Goal: Communication & Community: Answer question/provide support

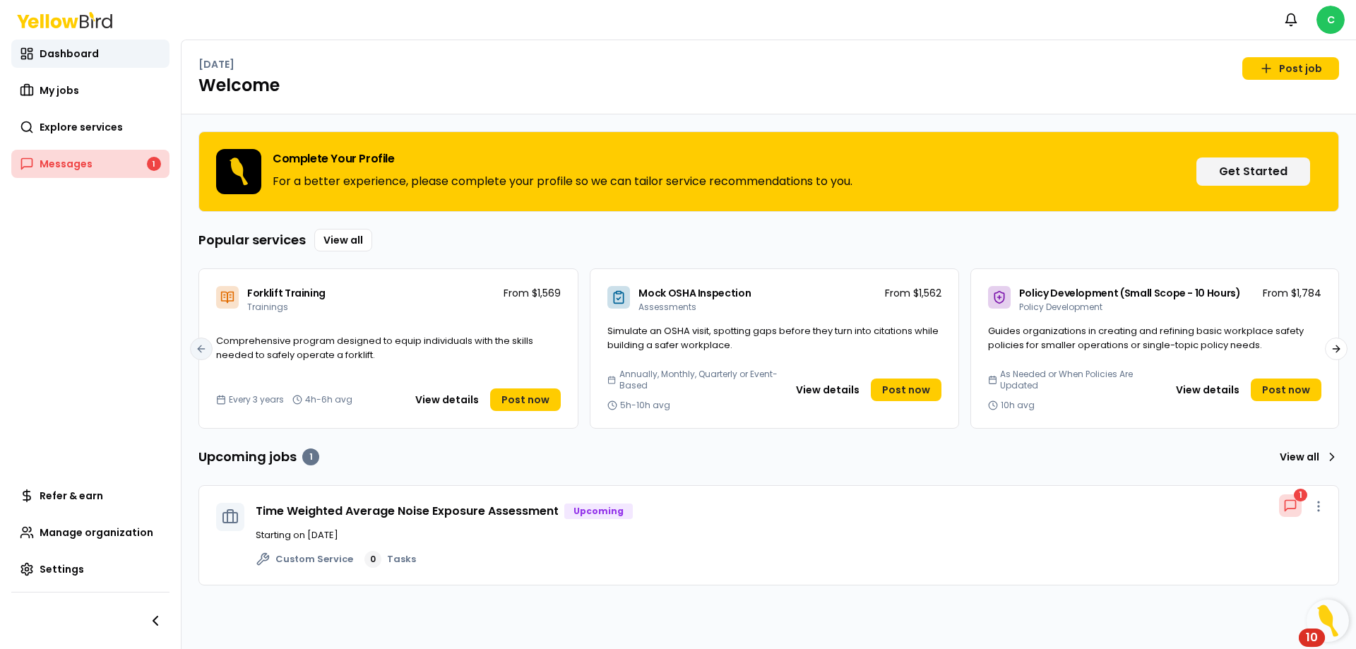
click at [72, 167] on span "Messages" at bounding box center [66, 164] width 53 height 14
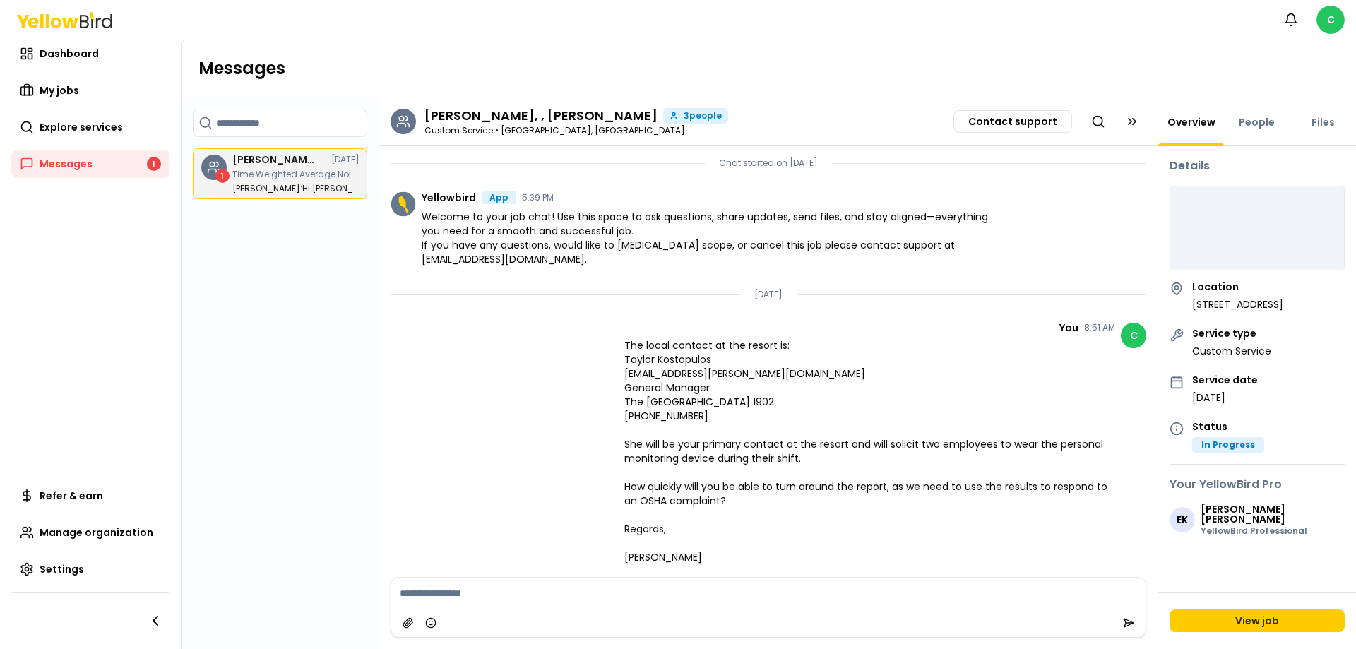
scroll to position [99, 0]
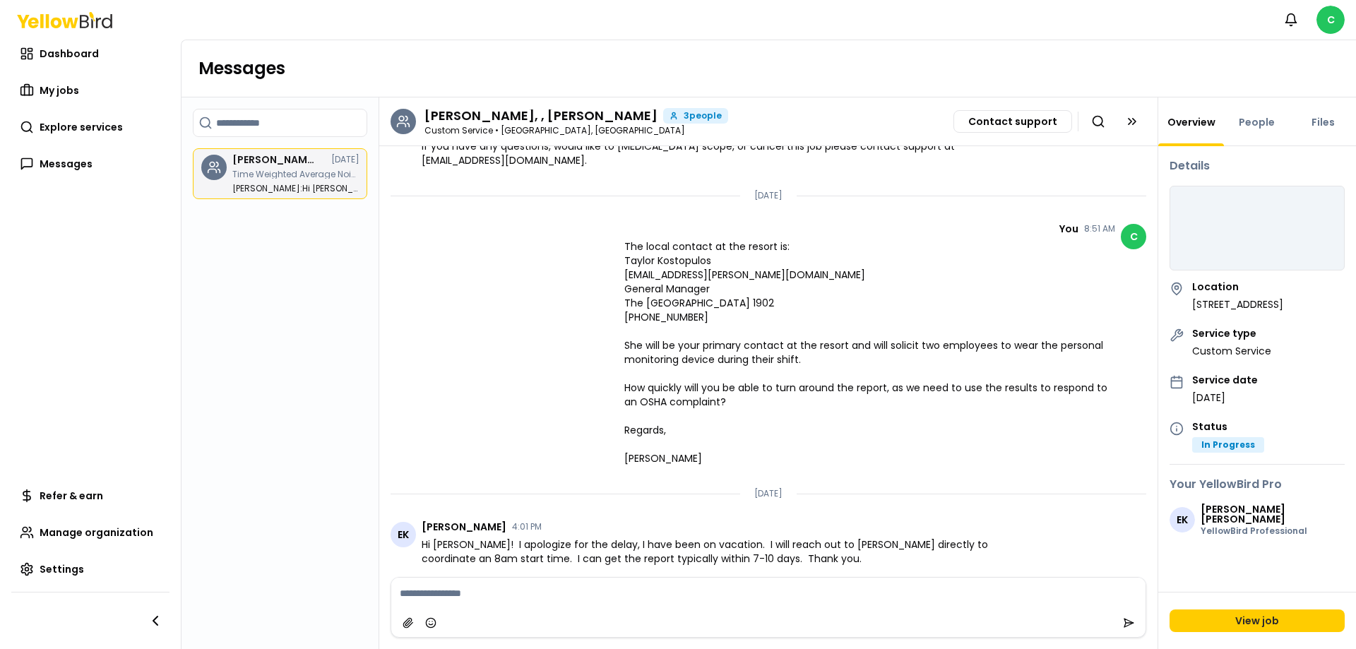
click at [261, 186] on p "[PERSON_NAME] : Hi [PERSON_NAME]! I apologize for the delay, I have been on vac…" at bounding box center [295, 188] width 127 height 8
click at [495, 621] on div at bounding box center [768, 623] width 754 height 28
click at [508, 589] on textarea at bounding box center [768, 593] width 754 height 31
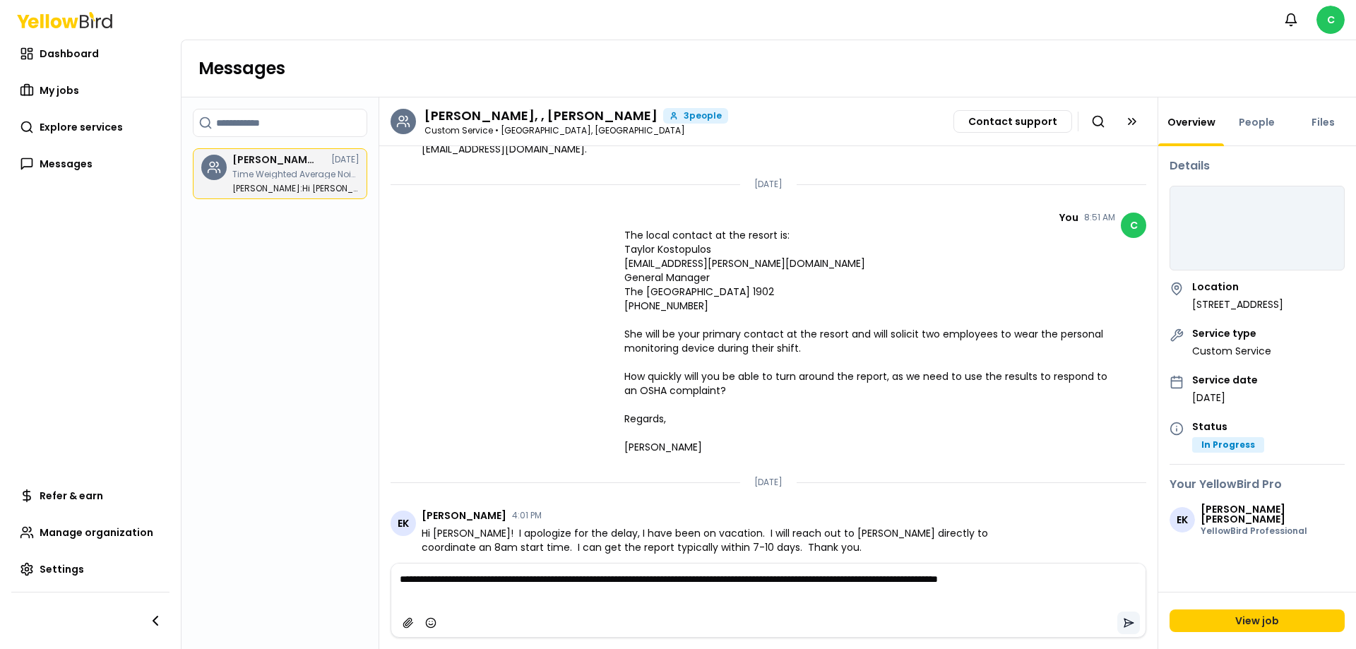
scroll to position [113, 0]
type textarea "**********"
click at [1128, 622] on icon "submit" at bounding box center [1128, 622] width 11 height 11
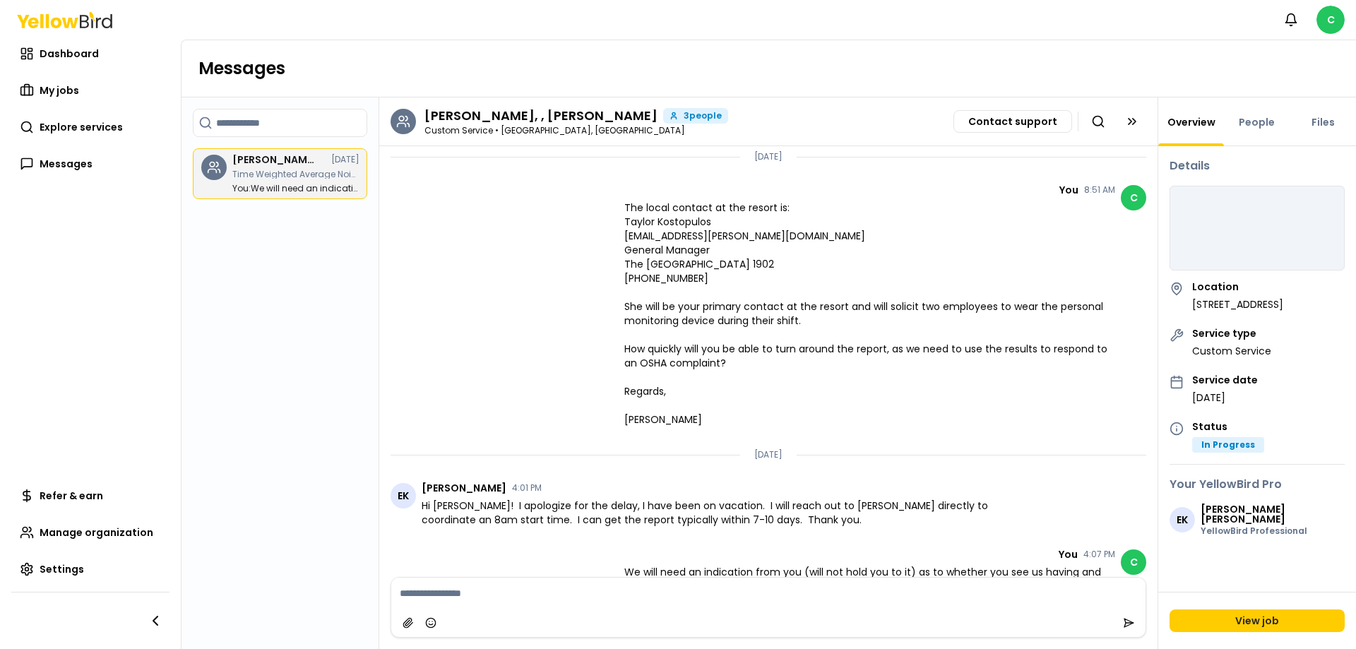
scroll to position [165, 0]
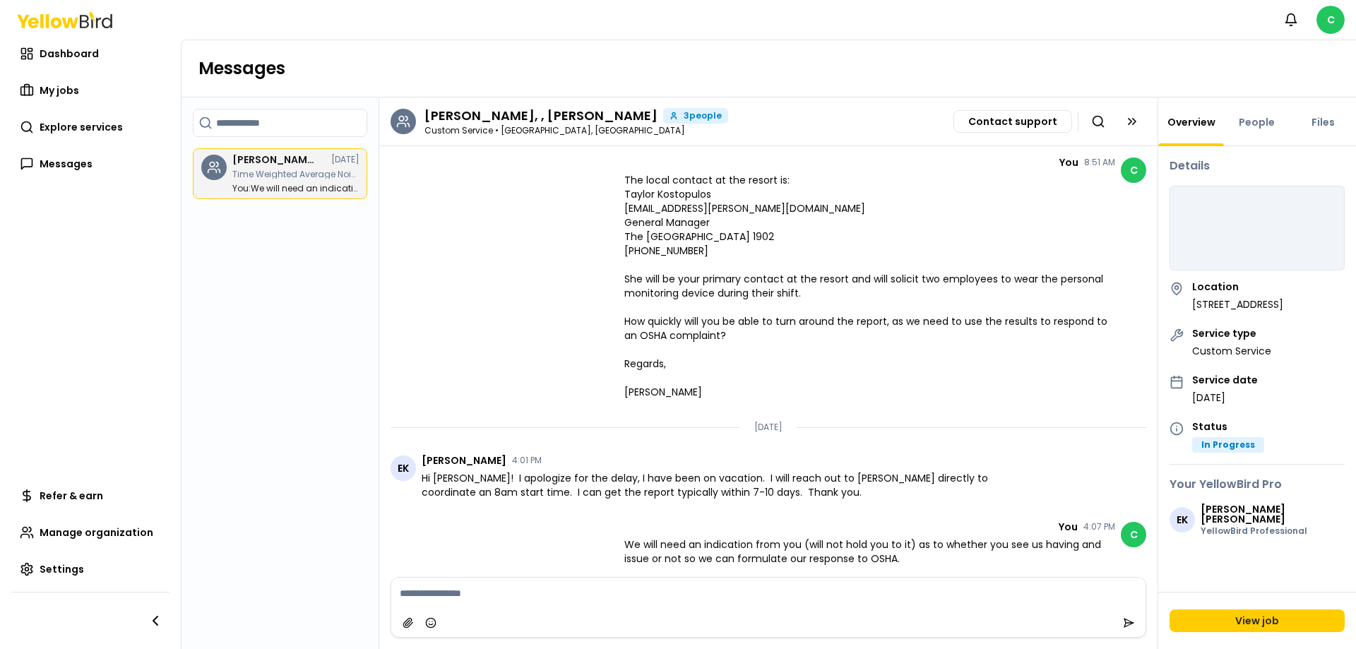
click at [773, 548] on span "We will need an indication from you (will not hold you to it) as to whether you…" at bounding box center [869, 551] width 491 height 28
click at [1078, 549] on span "We will need an indication from you (will not hold you to it) as to whether you…" at bounding box center [869, 551] width 491 height 28
click at [1082, 546] on span "We will need an indication from you (will not hold you to it) as to whether you…" at bounding box center [869, 551] width 491 height 28
click at [703, 542] on span "We will need an indication from you (will not hold you to it) as to whether you…" at bounding box center [869, 551] width 491 height 28
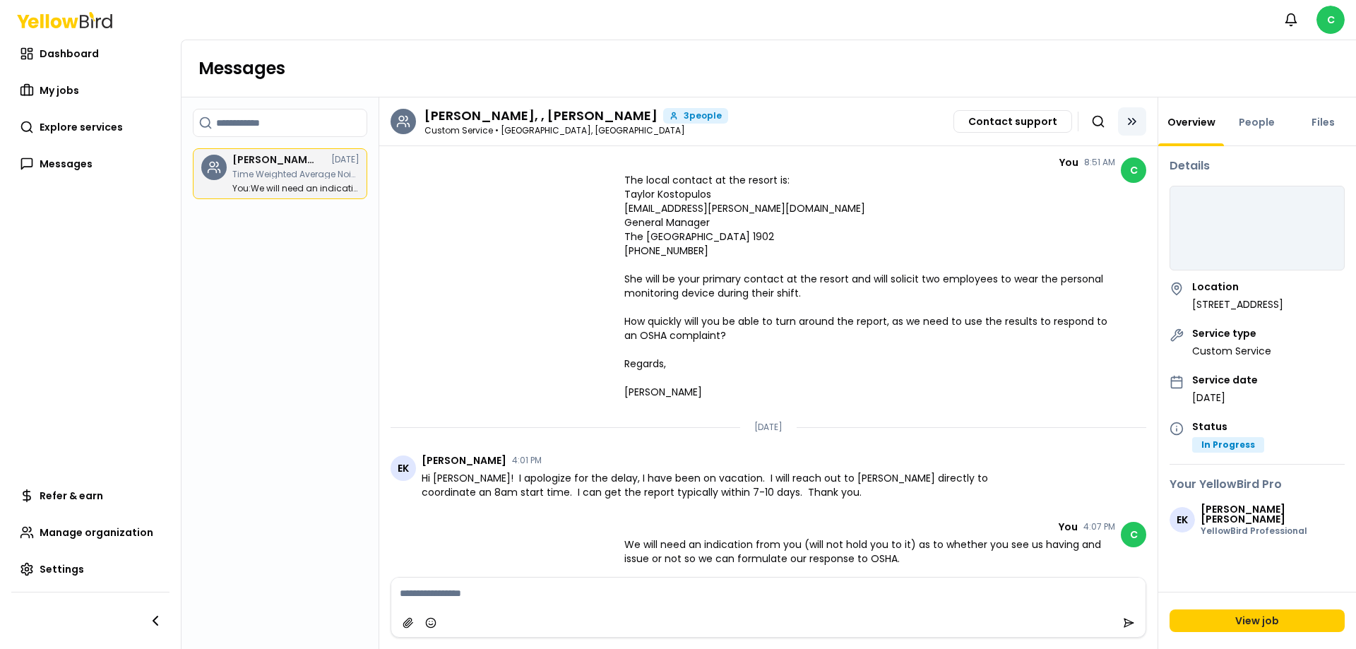
click at [1133, 123] on icon at bounding box center [1132, 121] width 14 height 14
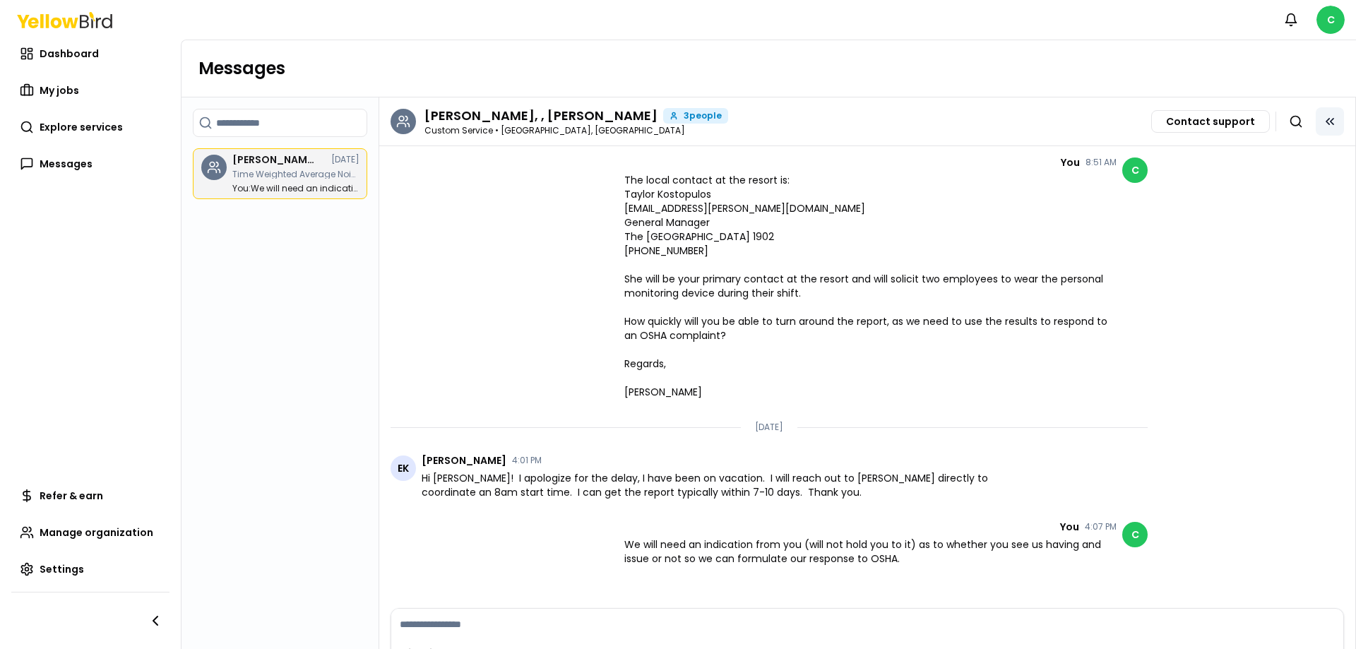
scroll to position [14, 0]
